Goal: Task Accomplishment & Management: Use online tool/utility

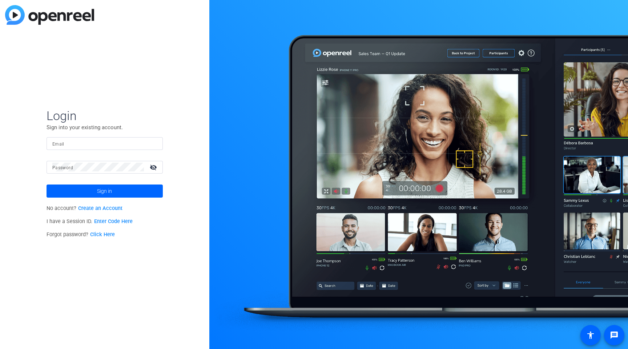
type input "[EMAIL_ADDRESS][DOMAIN_NAME]"
click at [153, 166] on mat-icon "visibility_off" at bounding box center [153, 167] width 17 height 11
click at [132, 187] on span at bounding box center [105, 190] width 116 height 17
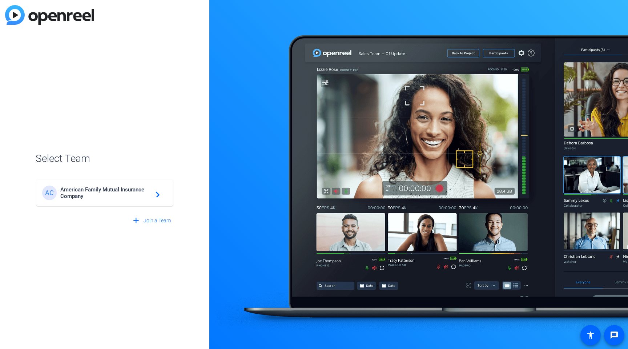
click at [73, 203] on mat-card-content "AC American Family Mutual Insurance Company navigate_next" at bounding box center [104, 193] width 137 height 26
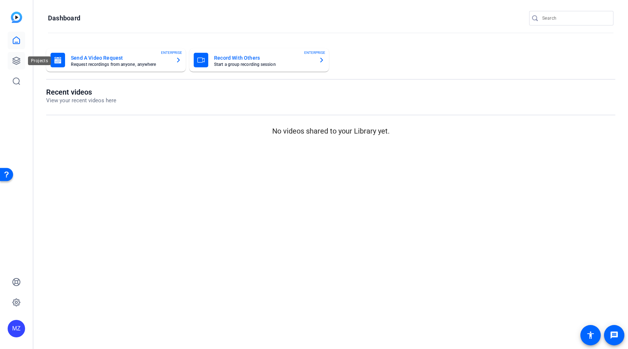
click at [15, 57] on icon at bounding box center [16, 60] width 7 height 7
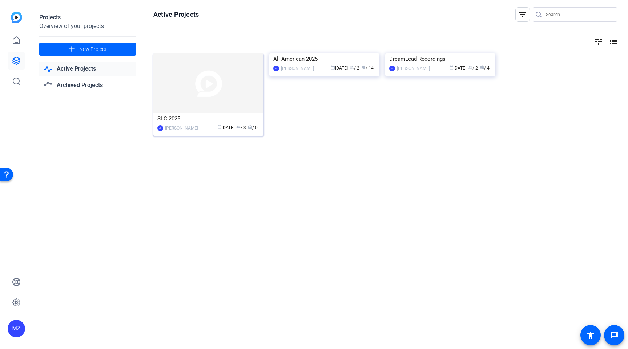
click at [198, 103] on img at bounding box center [208, 83] width 110 height 60
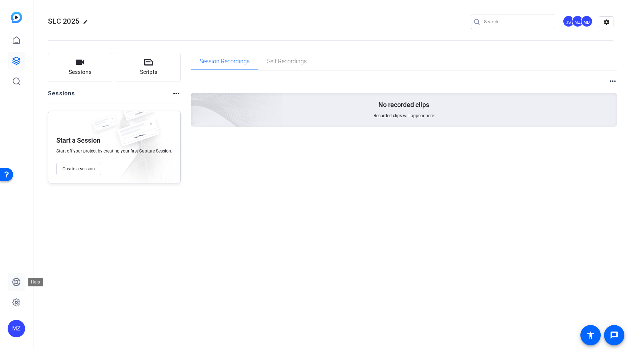
click at [15, 281] on icon at bounding box center [16, 281] width 7 height 7
click at [85, 166] on span "Create a session" at bounding box center [79, 169] width 32 height 6
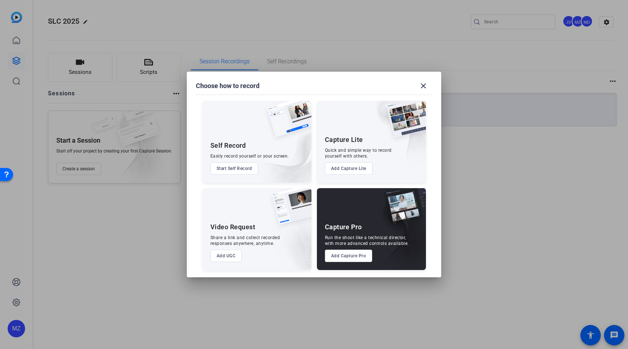
click at [355, 257] on button "Add Capture Pro" at bounding box center [349, 255] width 48 height 12
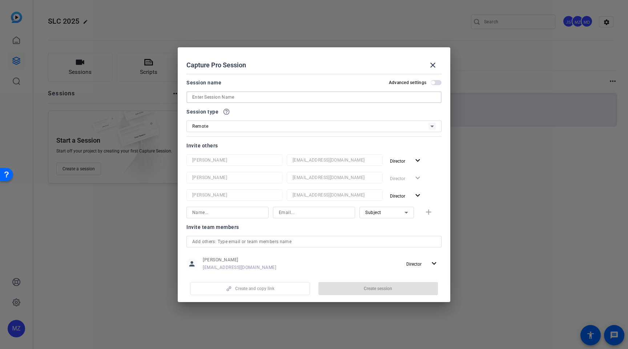
click at [241, 99] on input at bounding box center [314, 97] width 244 height 9
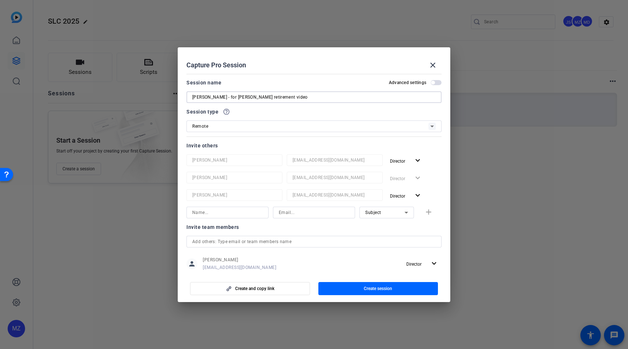
type input "Chuck Manganelli - for Francine Keyes retirement video"
click at [232, 121] on div "Remote" at bounding box center [310, 125] width 236 height 9
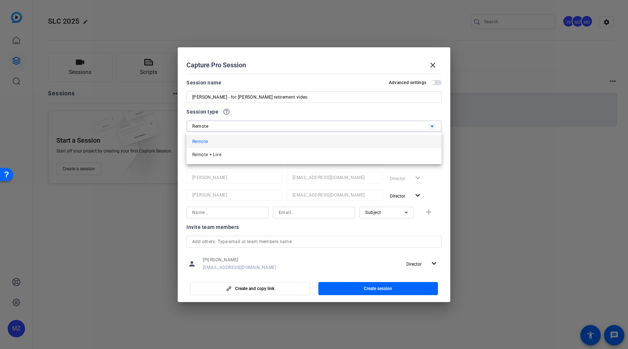
click at [261, 113] on div at bounding box center [314, 174] width 628 height 349
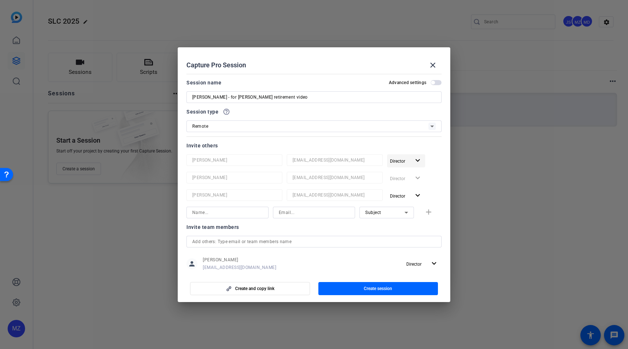
click at [421, 161] on mat-icon "expand_more" at bounding box center [417, 160] width 9 height 9
click at [435, 161] on div at bounding box center [314, 174] width 628 height 349
click at [418, 195] on mat-icon "expand_more" at bounding box center [417, 195] width 9 height 9
click at [411, 221] on span "Remove User" at bounding box center [406, 223] width 27 height 5
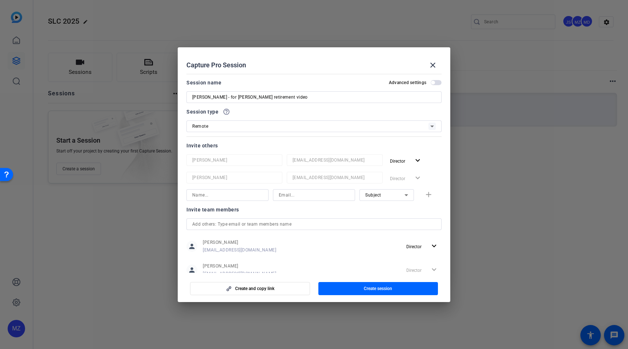
click at [233, 194] on input at bounding box center [227, 194] width 71 height 9
type input "Chuck Manganelli"
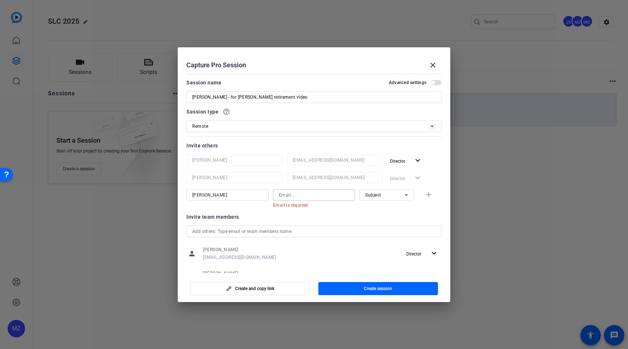
click at [280, 193] on input at bounding box center [314, 194] width 71 height 9
paste input "chuckmanganelli@gmail.com"
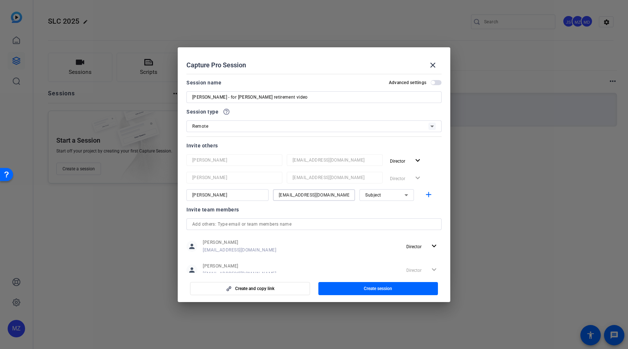
type input "chuckmanganelli@gmail.com"
click at [408, 195] on icon at bounding box center [406, 194] width 9 height 9
click at [425, 209] on div at bounding box center [314, 174] width 628 height 349
click at [436, 84] on span "button" at bounding box center [436, 82] width 11 height 5
click at [230, 123] on div "Remote" at bounding box center [310, 125] width 236 height 9
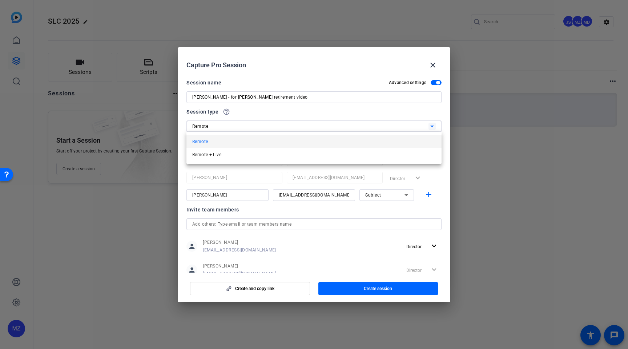
click at [244, 113] on div at bounding box center [314, 174] width 628 height 349
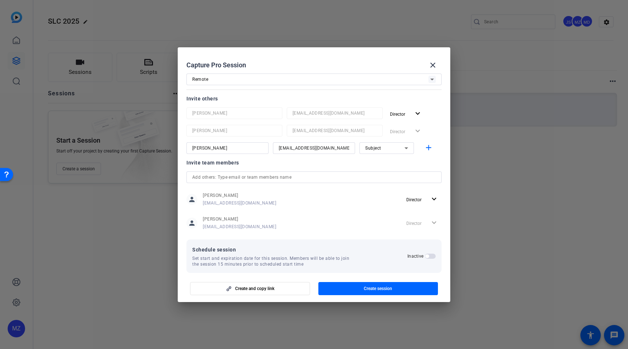
scroll to position [55, 0]
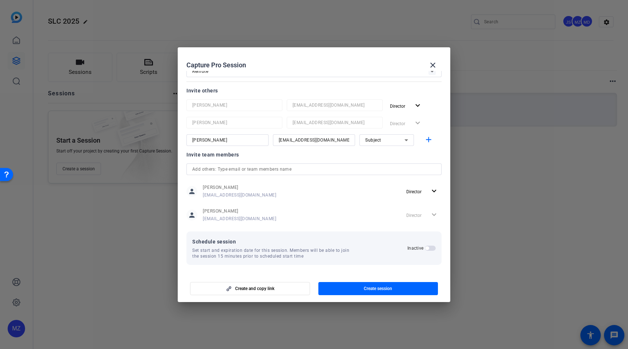
click at [432, 246] on span "button" at bounding box center [430, 247] width 11 height 5
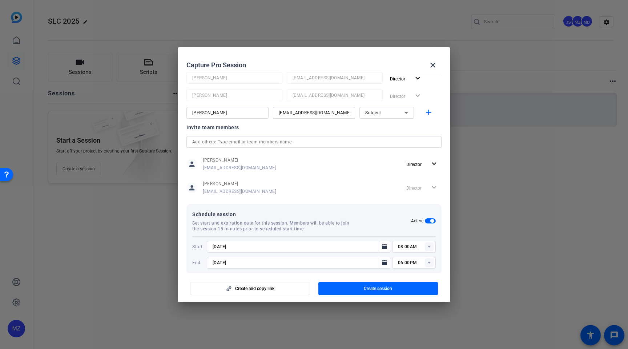
scroll to position [92, 0]
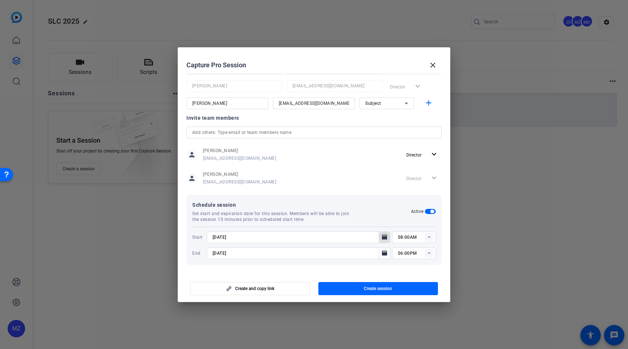
click at [387, 237] on mat-icon "Open calendar" at bounding box center [384, 237] width 9 height 9
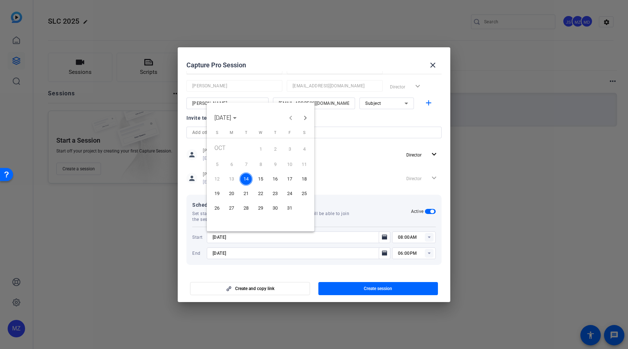
click at [261, 180] on span "15" at bounding box center [260, 178] width 13 height 13
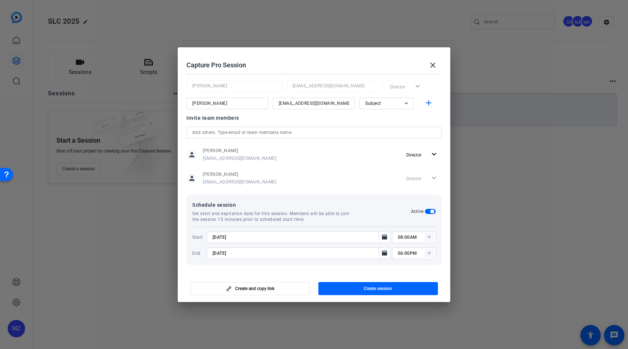
type input "10/15/2025"
click at [428, 237] on rect at bounding box center [429, 237] width 9 height 9
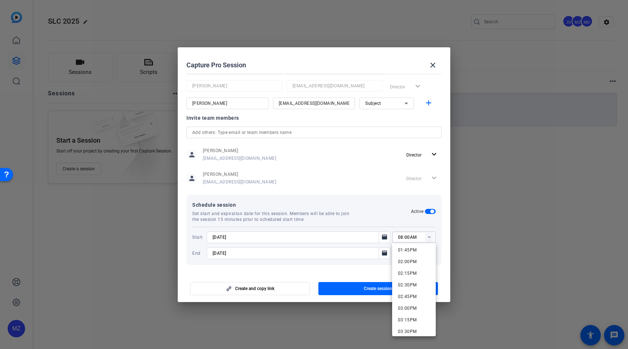
scroll to position [637, 0]
click at [408, 265] on span "02:00PM" at bounding box center [407, 265] width 19 height 5
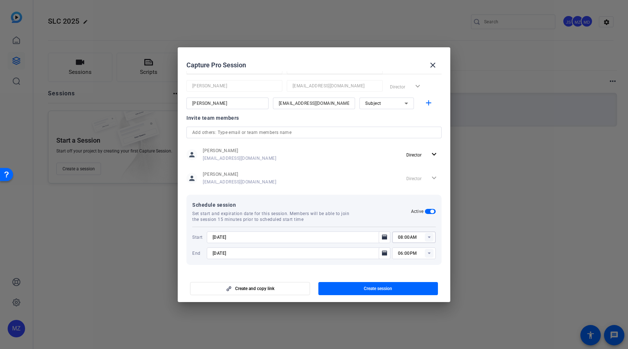
type input "02:00PM"
click at [384, 252] on icon "Open calendar" at bounding box center [384, 252] width 5 height 5
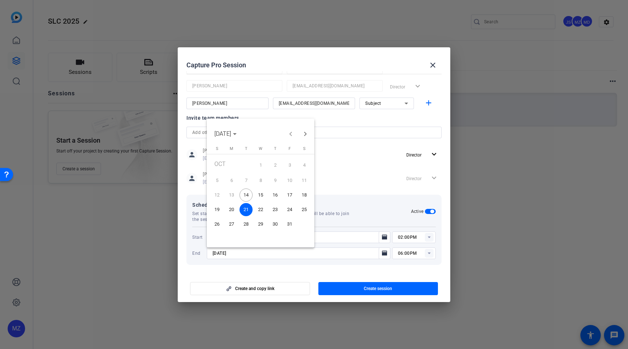
click at [261, 194] on span "15" at bounding box center [260, 194] width 13 height 13
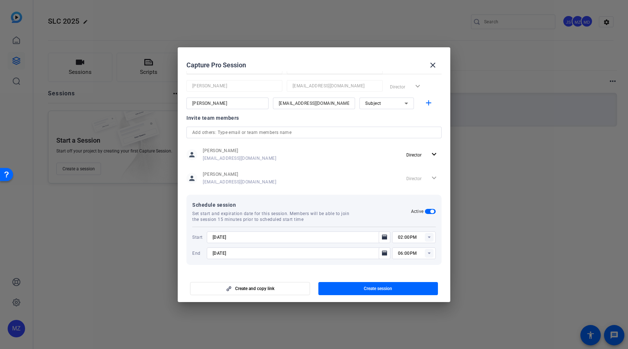
type input "10/15/2025"
click at [430, 253] on rect at bounding box center [429, 253] width 9 height 9
click at [407, 201] on span "02:45PM" at bounding box center [407, 202] width 19 height 5
type input "02:45PM"
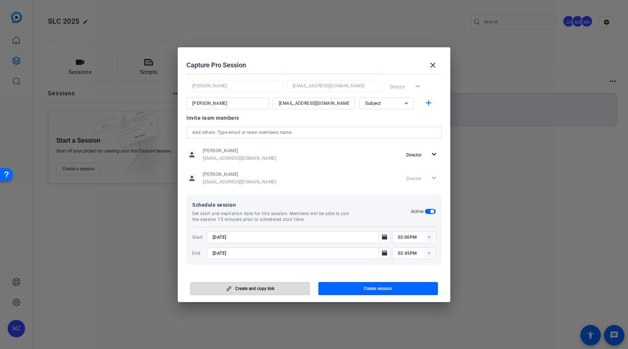
click at [271, 287] on span "Create and copy link" at bounding box center [254, 288] width 39 height 6
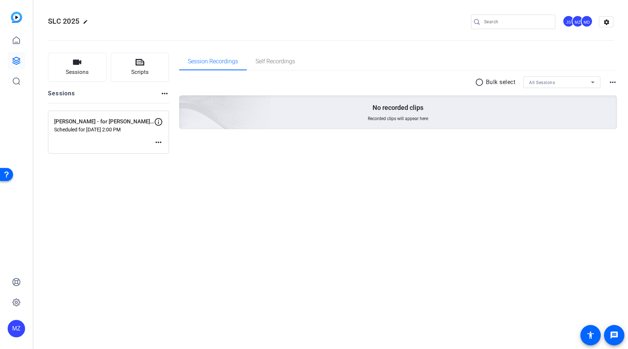
click at [158, 141] on mat-icon "more_horiz" at bounding box center [158, 142] width 9 height 9
click at [255, 167] on div at bounding box center [314, 174] width 628 height 349
click at [159, 119] on icon at bounding box center [158, 121] width 9 height 9
click at [240, 165] on div "SLC 2025 edit JS MZ MD settings Sessions Scripts Sessions more_horiz Chuck Mang…" at bounding box center [330, 174] width 595 height 349
click at [124, 129] on p "Scheduled for Oct 15, 2025 @ 2:00 PM" at bounding box center [104, 129] width 100 height 6
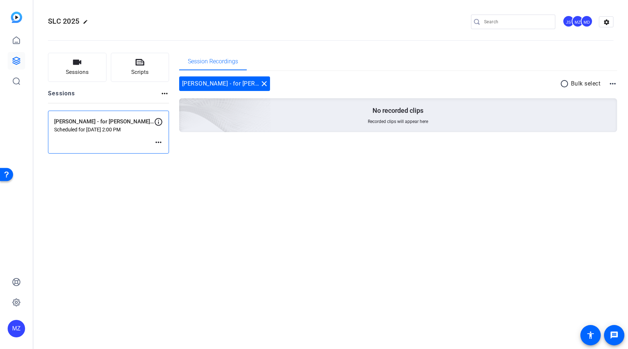
click at [158, 144] on mat-icon "more_horiz" at bounding box center [158, 142] width 9 height 9
click at [166, 152] on span "Edit Session" at bounding box center [176, 153] width 33 height 9
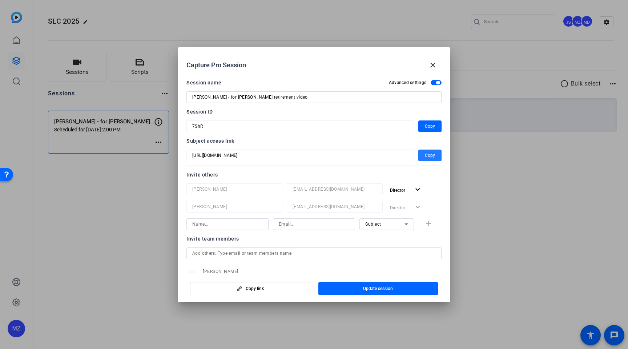
click at [425, 153] on span "Copy" at bounding box center [430, 155] width 10 height 9
click at [432, 126] on span "Copy" at bounding box center [430, 126] width 10 height 9
click at [432, 63] on mat-icon "close" at bounding box center [433, 65] width 9 height 9
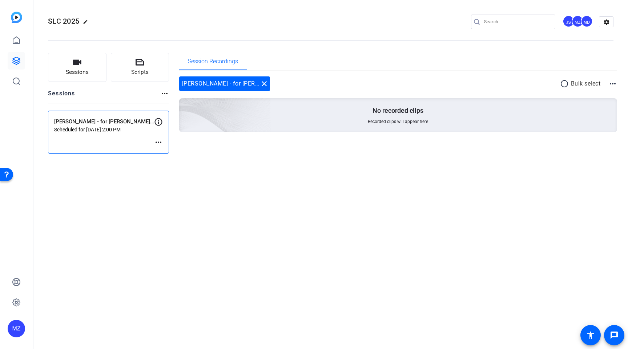
click at [110, 138] on div "Chuck Manganelli - for Francine Keyes retirement video Scheduled for Oct 15, 20…" at bounding box center [108, 131] width 121 height 43
click at [159, 121] on icon at bounding box center [158, 121] width 9 height 9
click at [159, 142] on mat-icon "more_horiz" at bounding box center [158, 142] width 9 height 9
click at [166, 154] on span "Edit Session" at bounding box center [176, 153] width 33 height 9
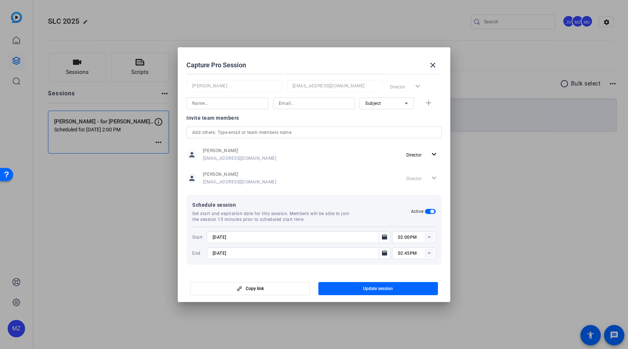
scroll to position [0, 0]
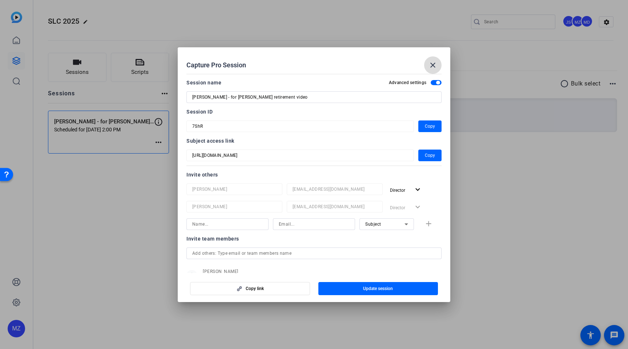
click at [432, 65] on mat-icon "close" at bounding box center [433, 65] width 9 height 9
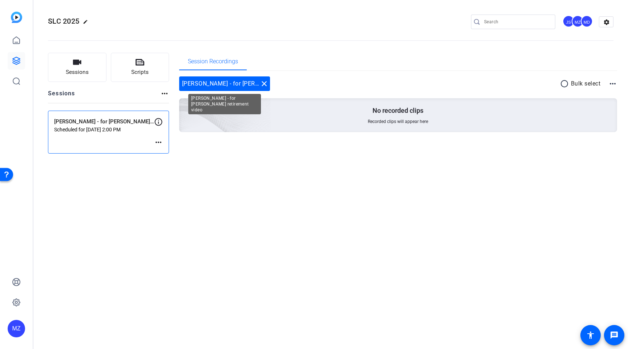
click at [207, 85] on div "Chuck Manganelli - for Francine Keyes retirement video close" at bounding box center [224, 83] width 91 height 15
click at [124, 197] on div "SLC 2025 edit JS MZ MD settings Sessions Scripts Sessions more_horiz Chuck Mang…" at bounding box center [330, 174] width 595 height 349
